Goal: Transaction & Acquisition: Purchase product/service

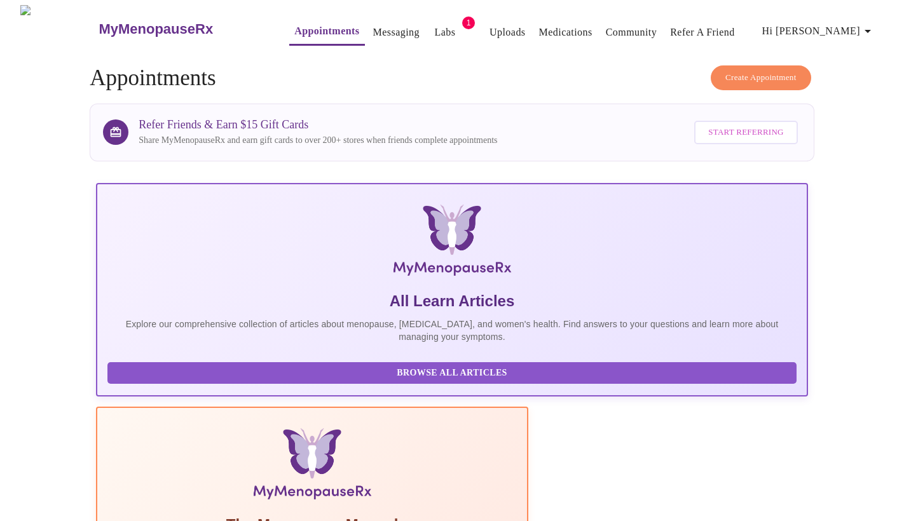
click at [435, 32] on link "Labs" at bounding box center [445, 33] width 21 height 18
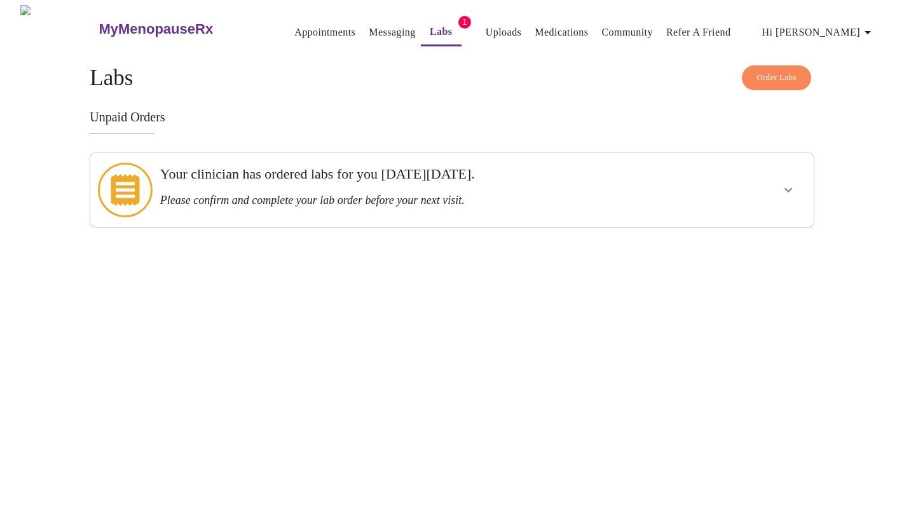
click at [787, 188] on icon "show more" at bounding box center [789, 190] width 8 height 4
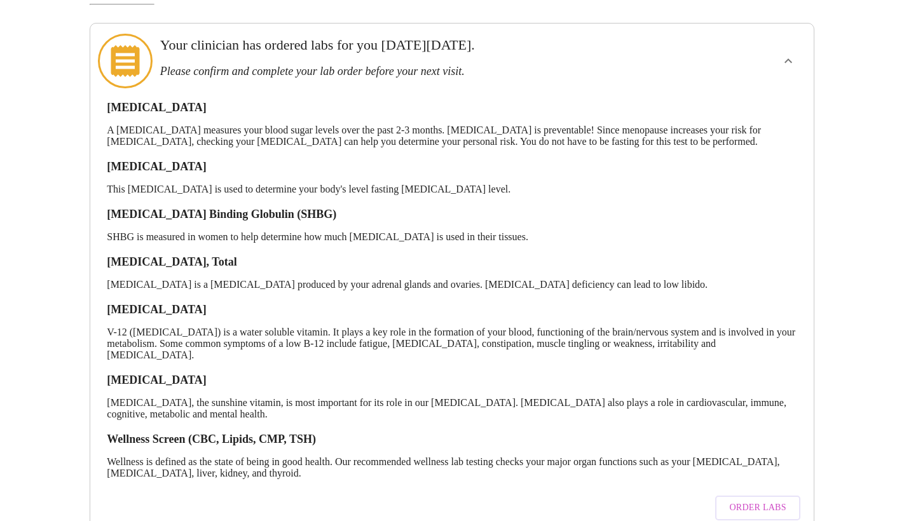
scroll to position [156, 0]
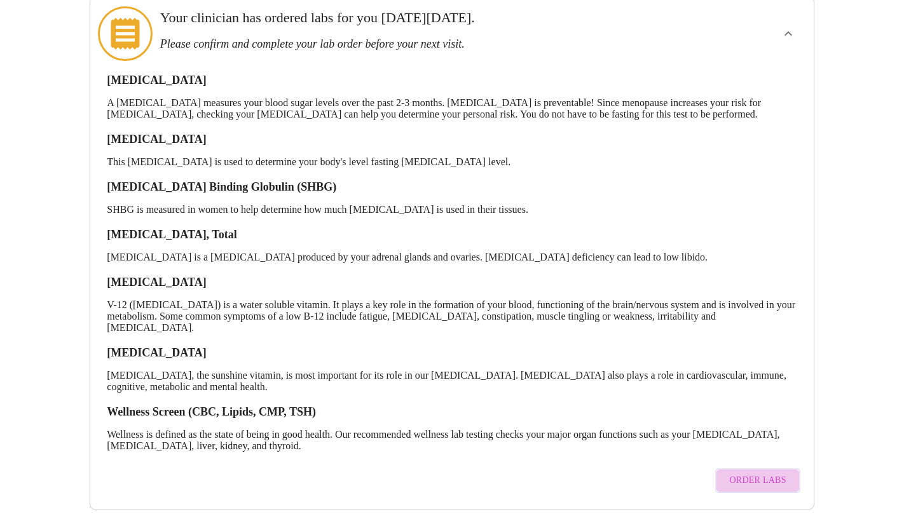
drag, startPoint x: 769, startPoint y: 460, endPoint x: 748, endPoint y: 454, distance: 21.9
click at [769, 473] on span "Order Labs" at bounding box center [757, 481] width 57 height 16
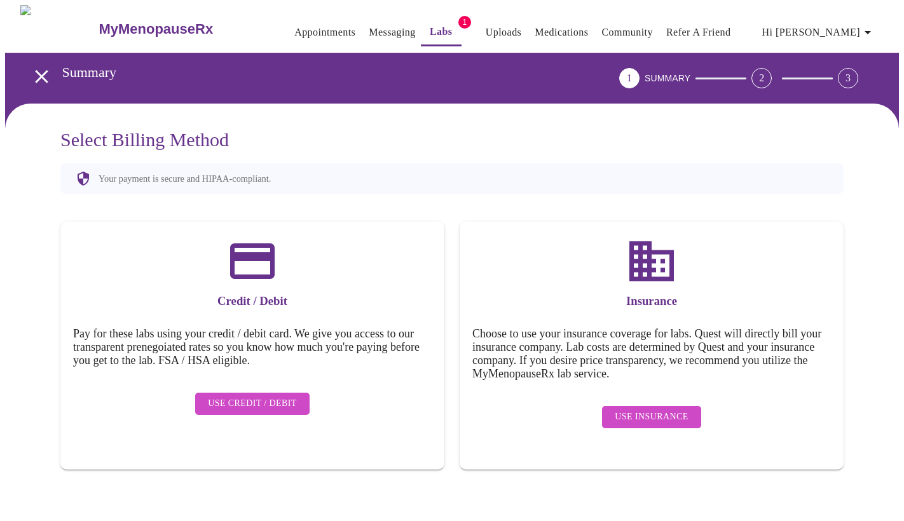
click at [657, 409] on span "Use Insurance" at bounding box center [651, 417] width 73 height 16
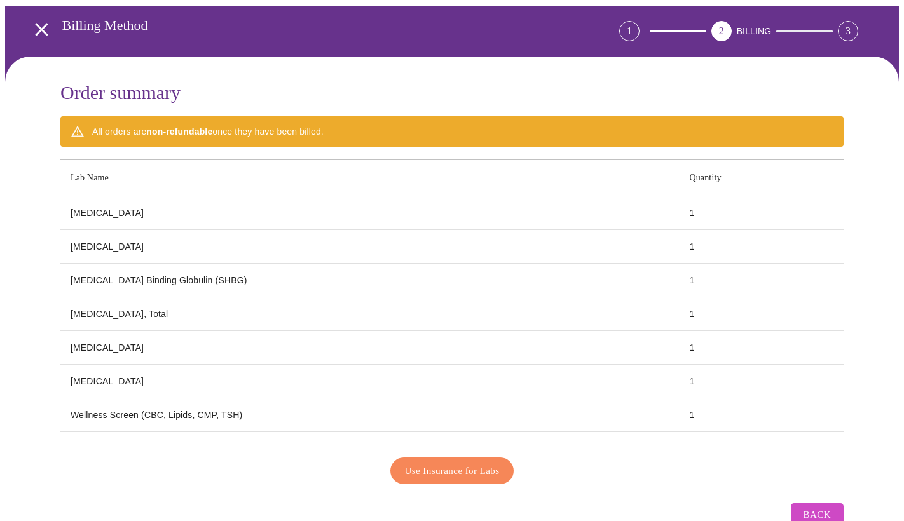
scroll to position [79, 0]
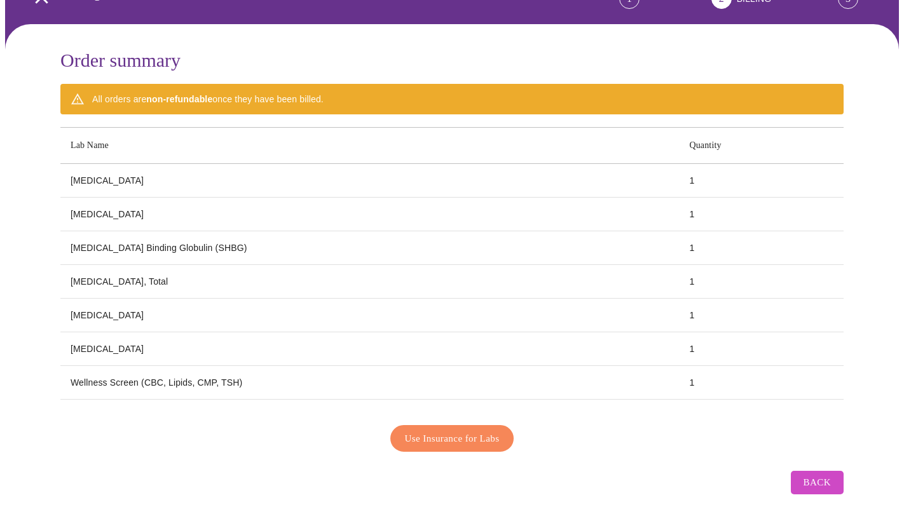
click at [450, 433] on span "Use Insurance for Labs" at bounding box center [452, 438] width 95 height 17
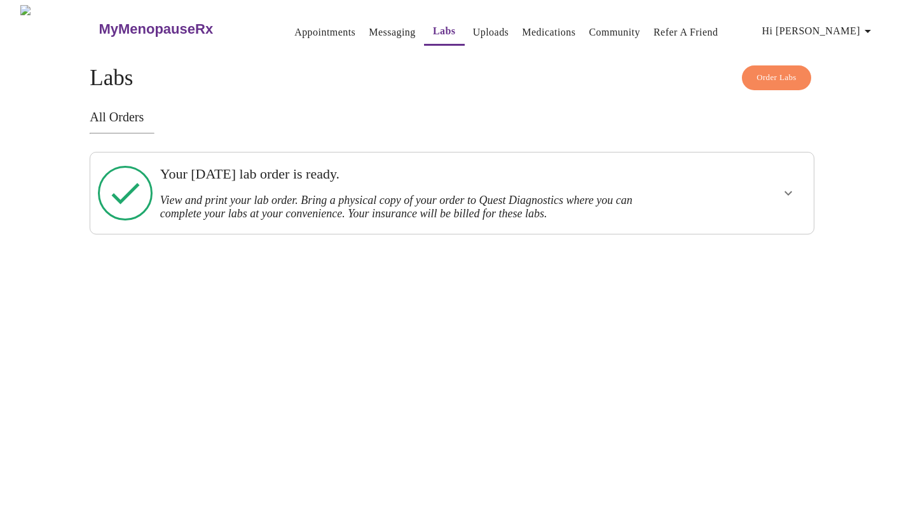
click at [795, 185] on button "show more" at bounding box center [788, 193] width 31 height 31
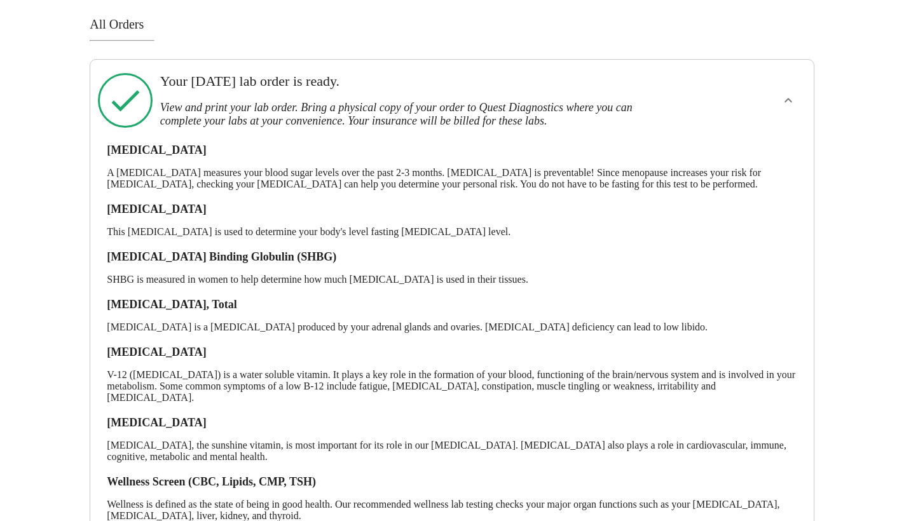
scroll to position [170, 0]
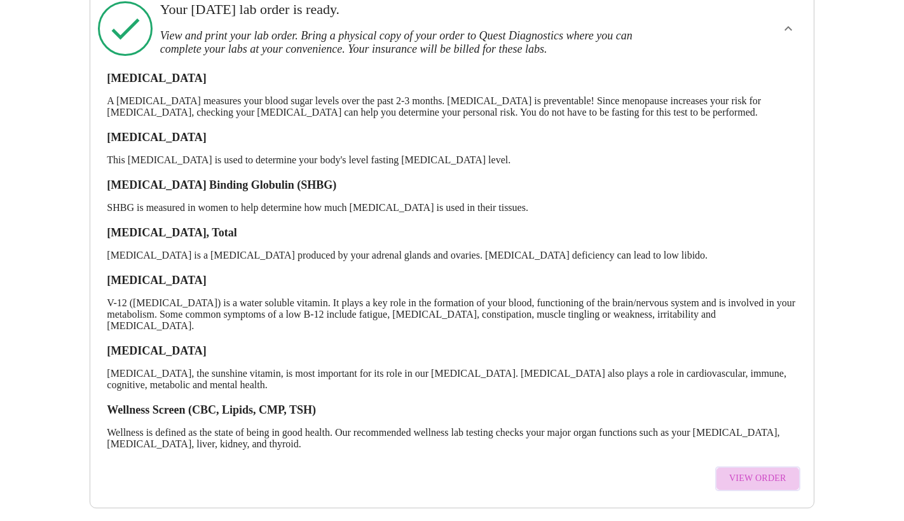
drag, startPoint x: 769, startPoint y: 462, endPoint x: 745, endPoint y: 452, distance: 26.0
click at [769, 471] on span "View Order" at bounding box center [757, 479] width 57 height 16
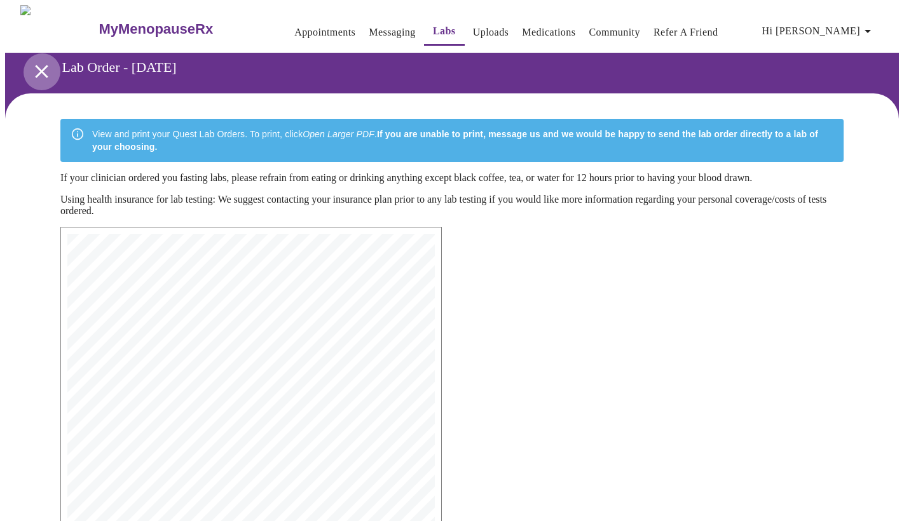
click at [32, 67] on icon "open drawer" at bounding box center [42, 71] width 22 height 22
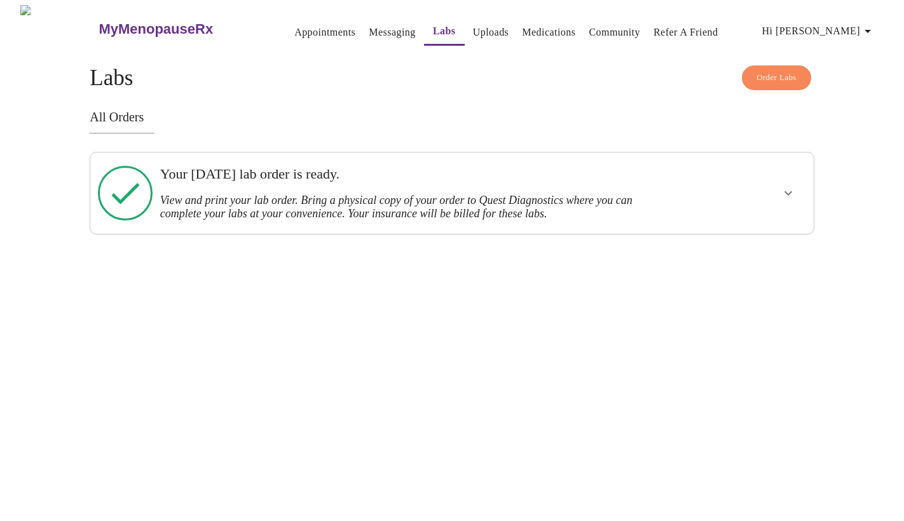
click at [793, 71] on span "Order Labs" at bounding box center [777, 78] width 40 height 15
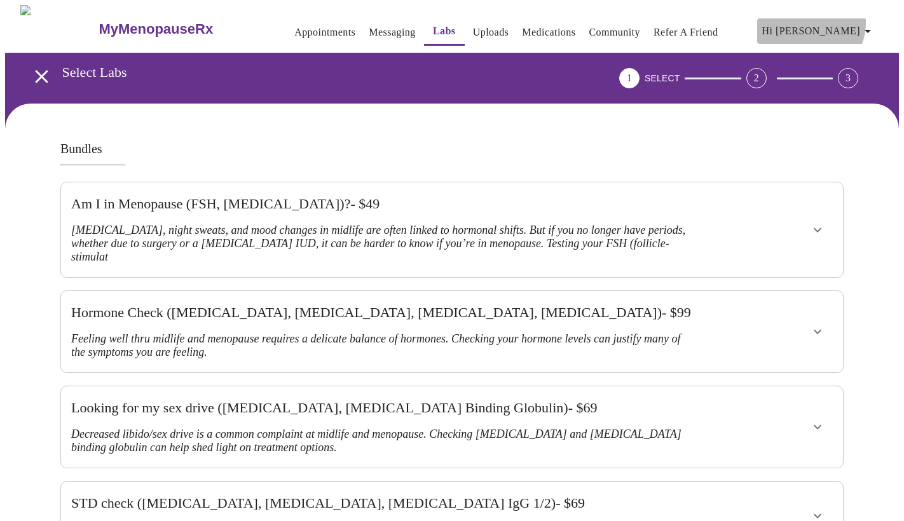
click at [860, 22] on span "Hi [PERSON_NAME]" at bounding box center [818, 31] width 113 height 18
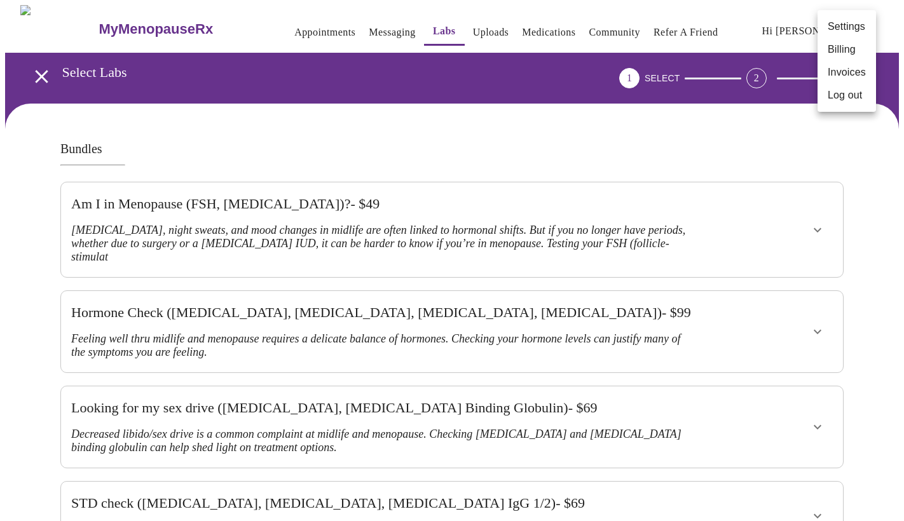
click at [791, 27] on div at bounding box center [452, 260] width 904 height 521
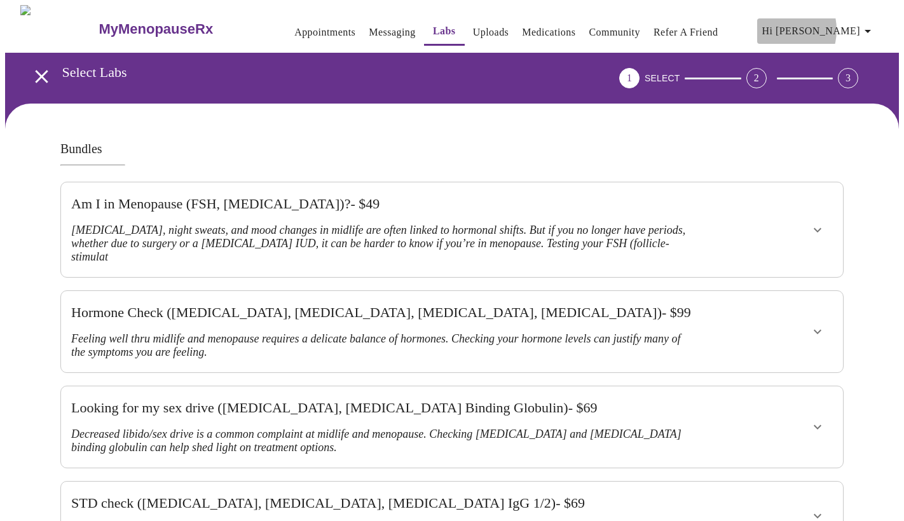
click at [828, 25] on span "Hi [PERSON_NAME]" at bounding box center [818, 31] width 113 height 18
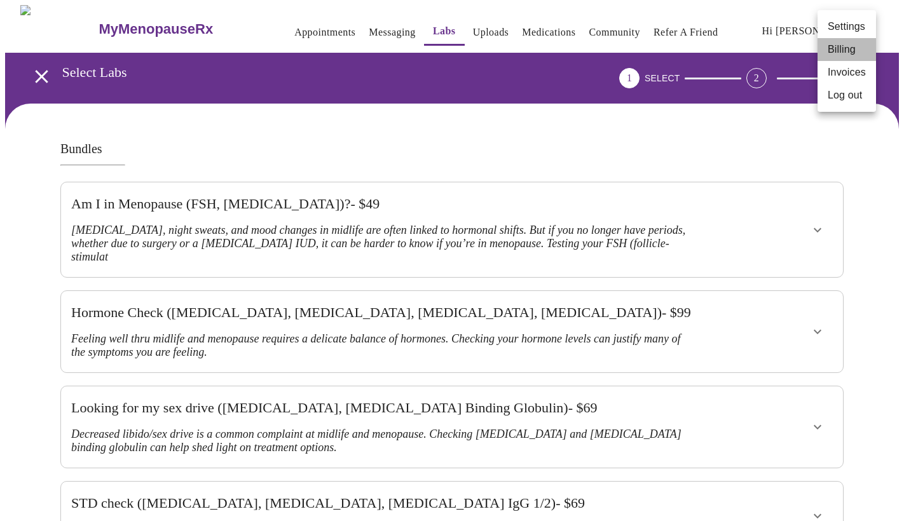
click at [842, 56] on li "Billing" at bounding box center [847, 49] width 58 height 23
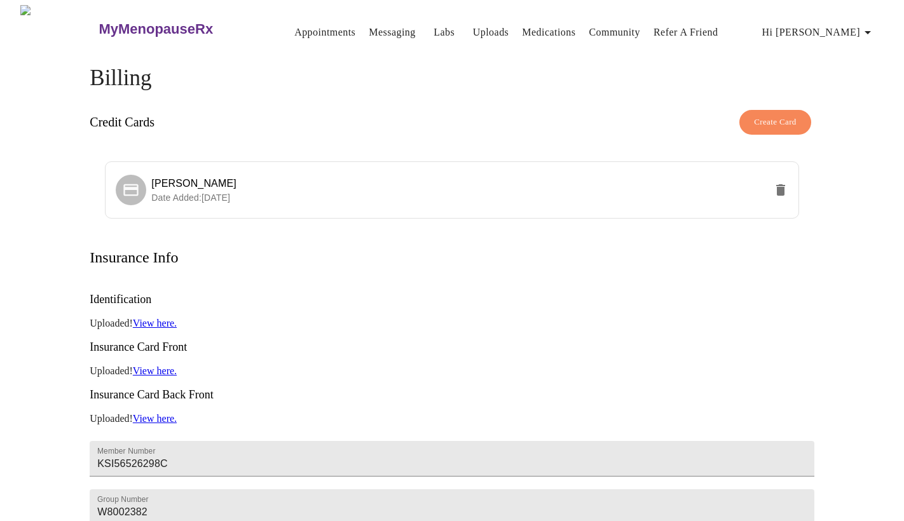
click at [511, 120] on div "Credit Cards Create Card" at bounding box center [452, 123] width 724 height 38
